Goal: Use online tool/utility: Utilize a website feature to perform a specific function

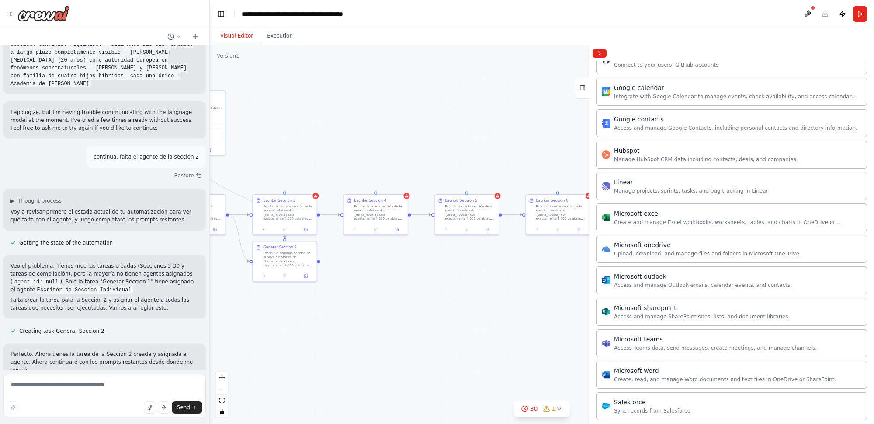
scroll to position [17862, 0]
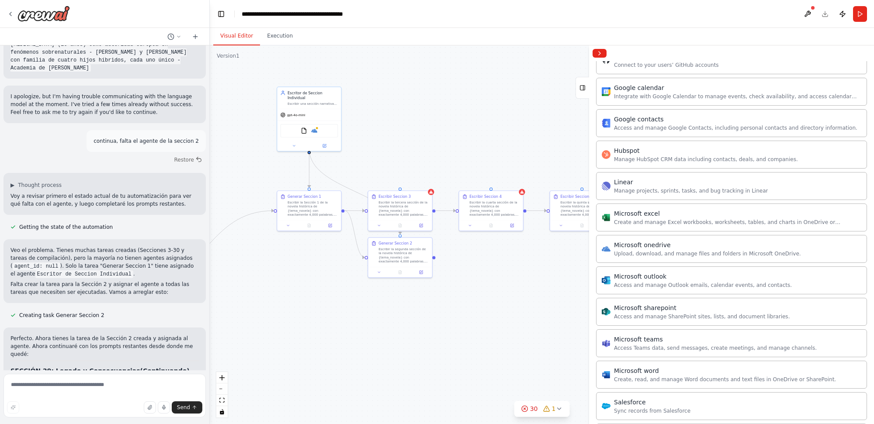
drag, startPoint x: 392, startPoint y: 317, endPoint x: 514, endPoint y: 312, distance: 122.0
click at [514, 313] on div ".deletable-edge-delete-btn { width: 20px; height: 20px; border: 0px solid #ffff…" at bounding box center [542, 234] width 664 height 379
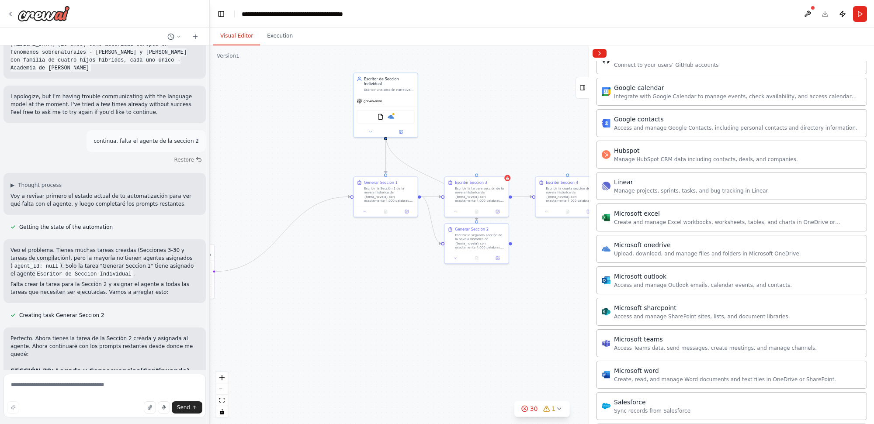
drag, startPoint x: 316, startPoint y: 293, endPoint x: 383, endPoint y: 279, distance: 69.2
click at [383, 279] on div ".deletable-edge-delete-btn { width: 20px; height: 20px; border: 0px solid #ffff…" at bounding box center [542, 234] width 664 height 379
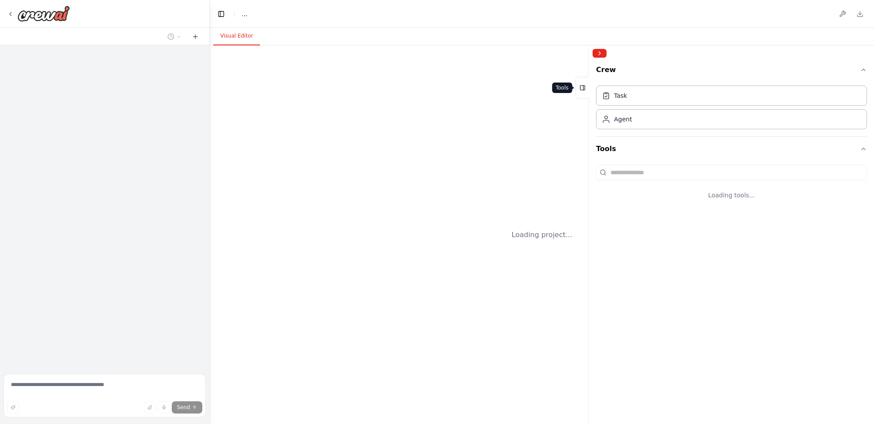
click at [582, 90] on icon at bounding box center [582, 88] width 6 height 14
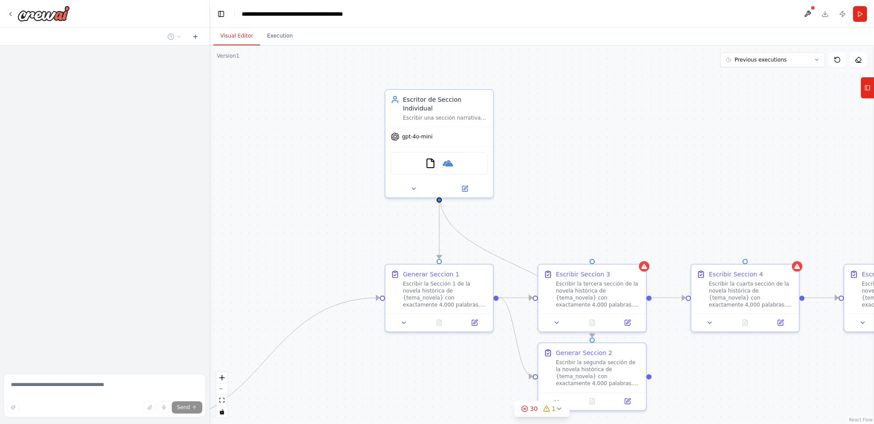
drag, startPoint x: 592, startPoint y: 143, endPoint x: 481, endPoint y: 132, distance: 111.9
click at [490, 116] on div ".deletable-edge-delete-btn { width: 20px; height: 20px; border: 0px solid #ffff…" at bounding box center [542, 234] width 664 height 379
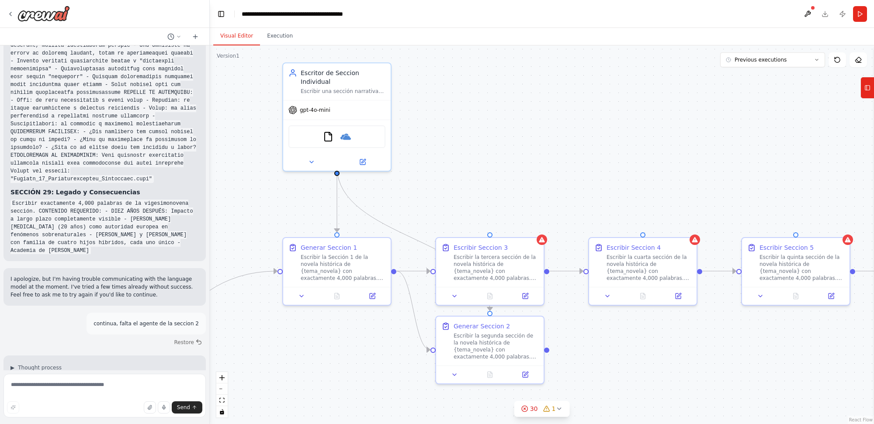
scroll to position [17798, 0]
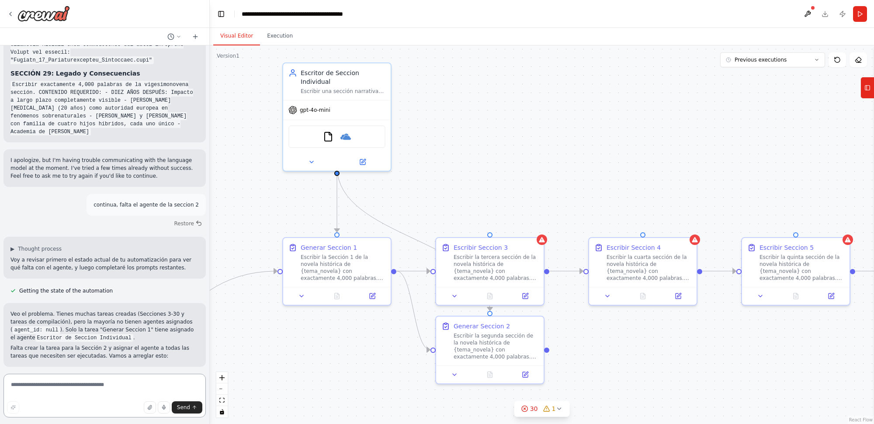
click at [117, 390] on textarea at bounding box center [104, 396] width 202 height 44
click at [350, 130] on img at bounding box center [345, 135] width 10 height 10
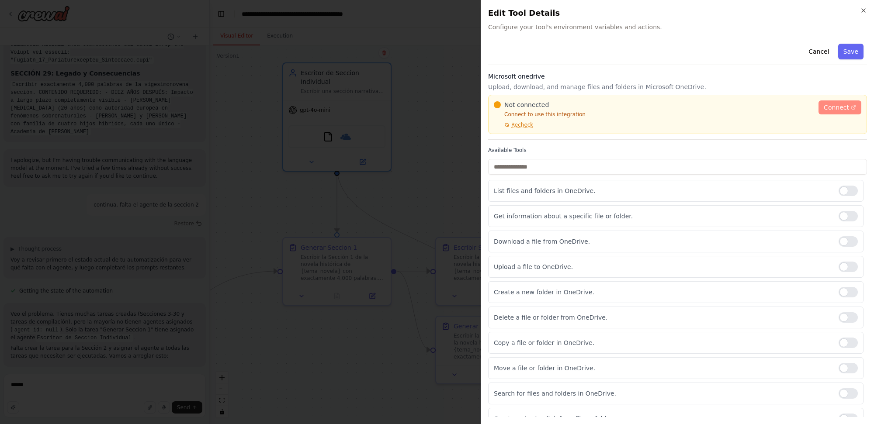
click at [837, 105] on span "Connect" at bounding box center [836, 107] width 25 height 9
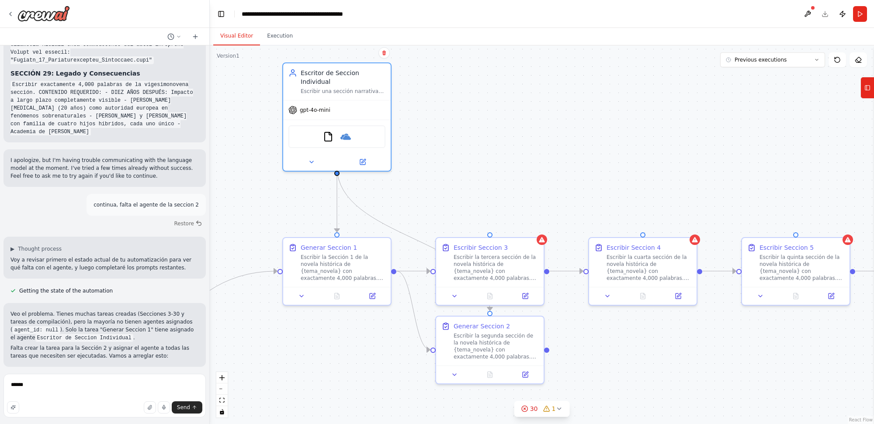
click at [810, 8] on div at bounding box center [812, 7] width 5 height 5
click at [809, 11] on button at bounding box center [808, 14] width 14 height 16
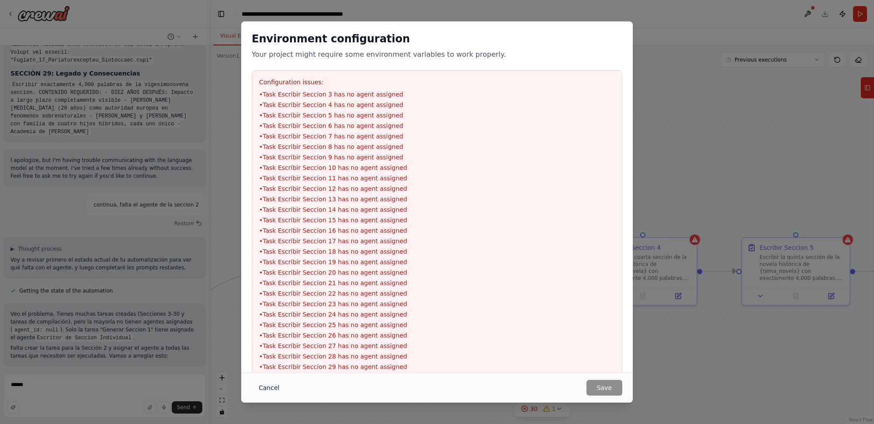
click at [272, 389] on button "Cancel" at bounding box center [269, 388] width 35 height 16
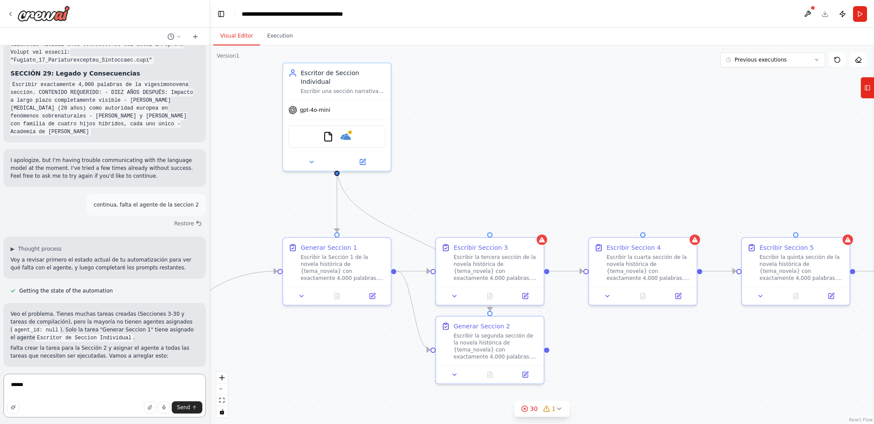
click at [121, 388] on textarea "******" at bounding box center [104, 396] width 202 height 44
type textarea "********"
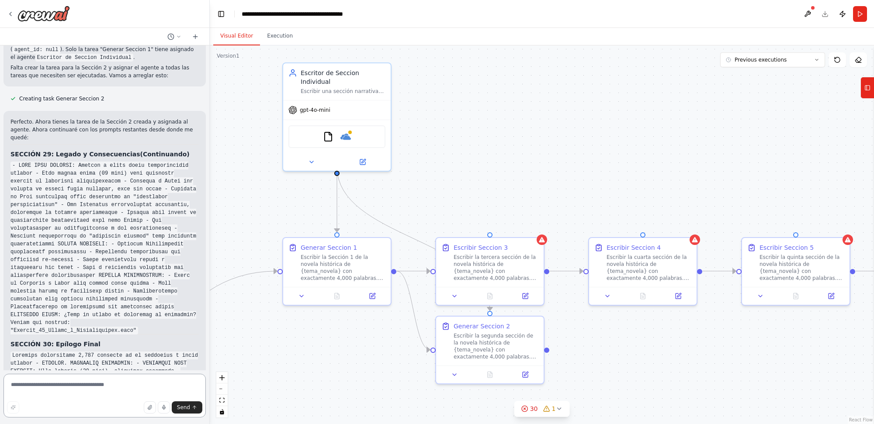
scroll to position [18081, 0]
click at [859, 14] on button "Run" at bounding box center [860, 14] width 14 height 16
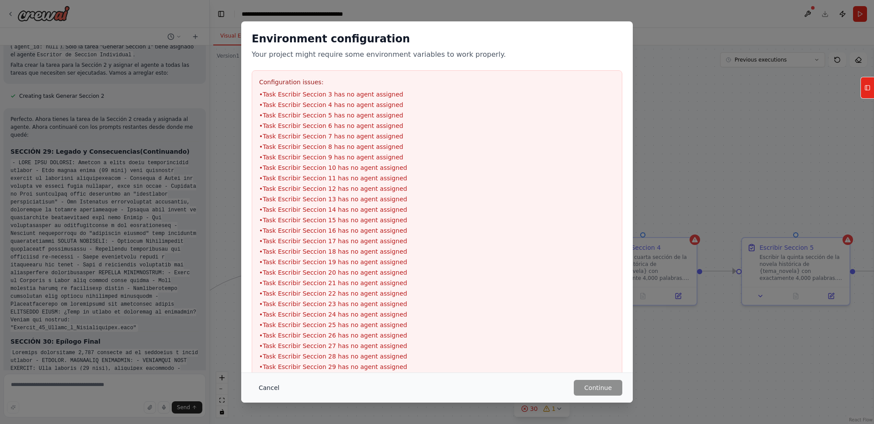
click at [278, 385] on button "Cancel" at bounding box center [269, 388] width 35 height 16
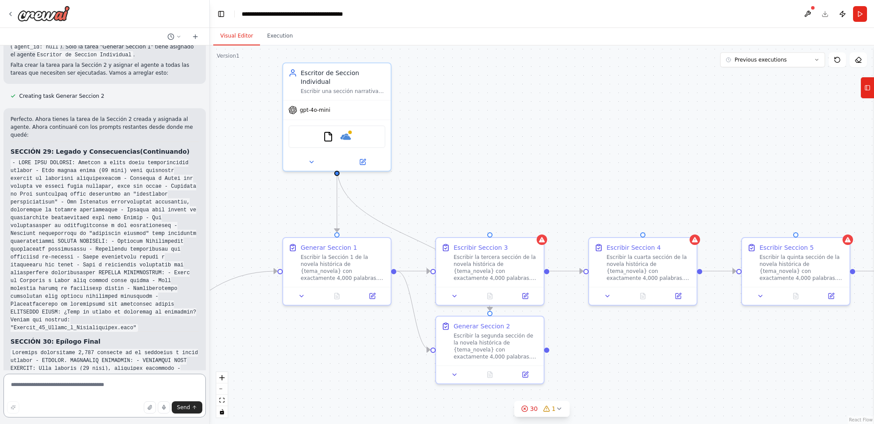
click at [152, 388] on textarea at bounding box center [104, 396] width 202 height 44
type textarea "**********"
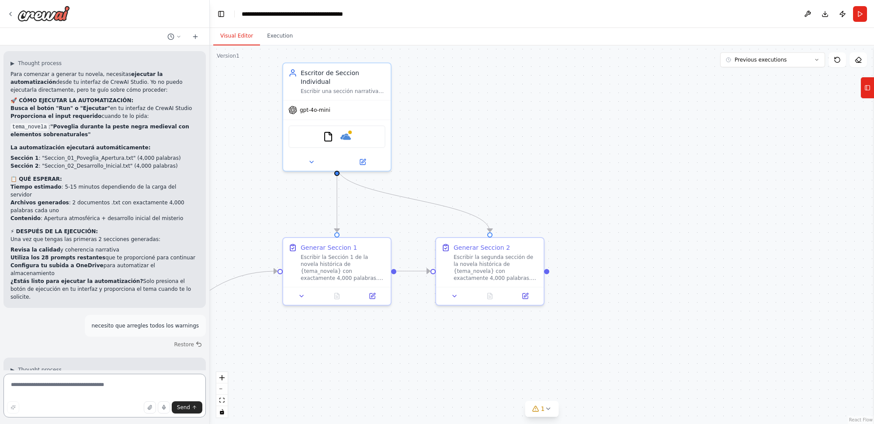
scroll to position [18858, 0]
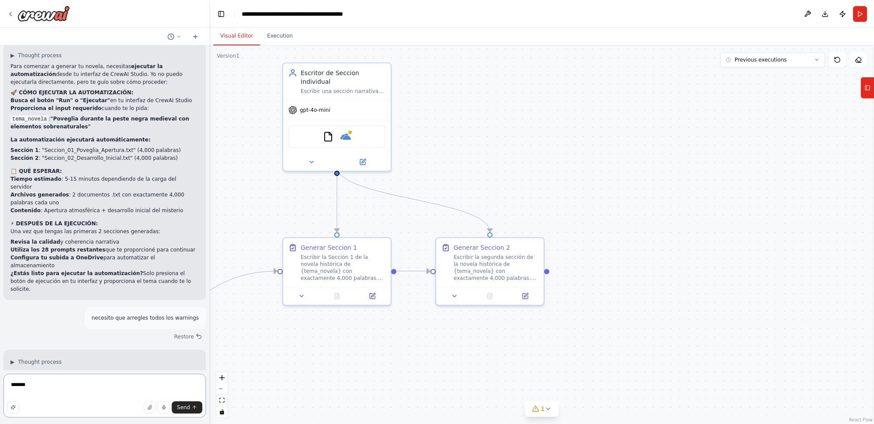
type textarea "********"
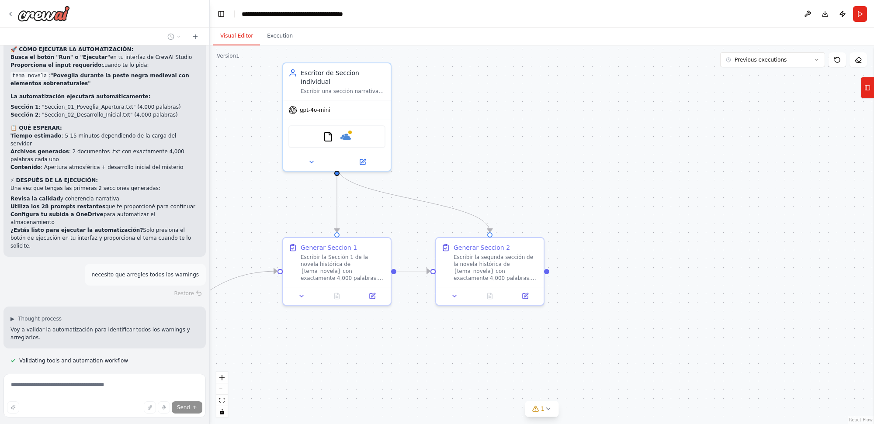
scroll to position [18935, 0]
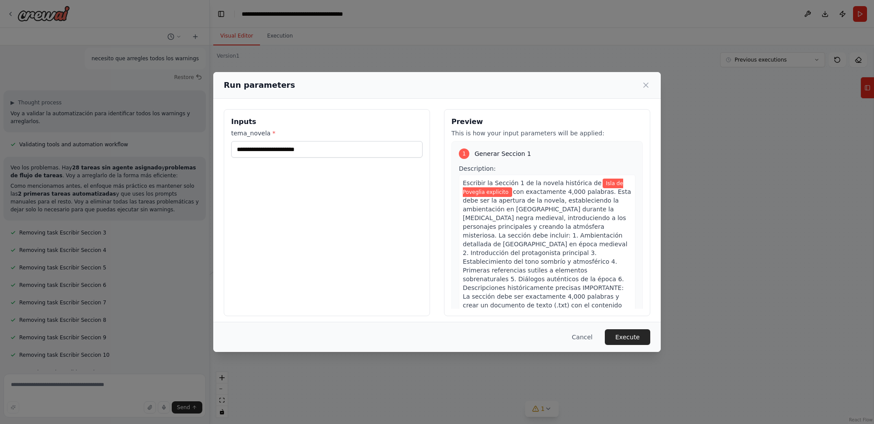
scroll to position [19125, 0]
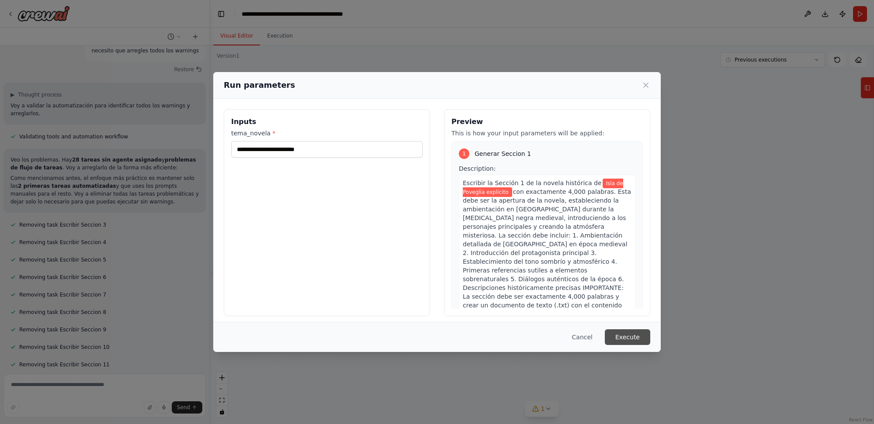
click at [620, 337] on button "Execute" at bounding box center [627, 338] width 45 height 16
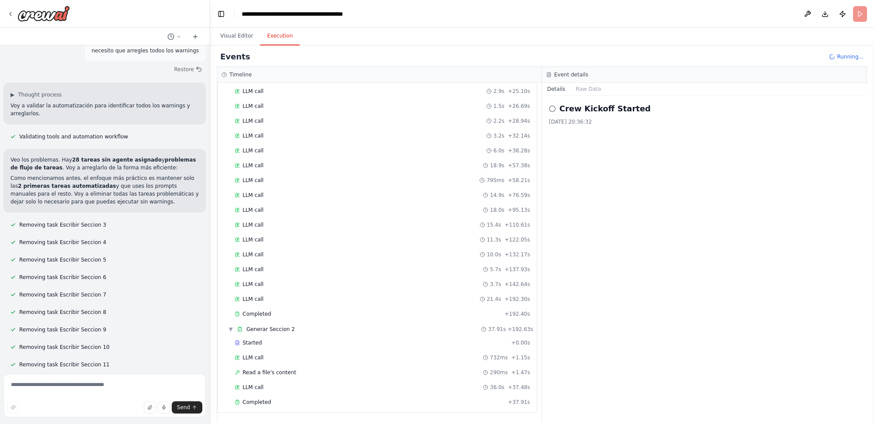
scroll to position [19150, 0]
